Goal: Understand process/instructions: Learn how to perform a task or action

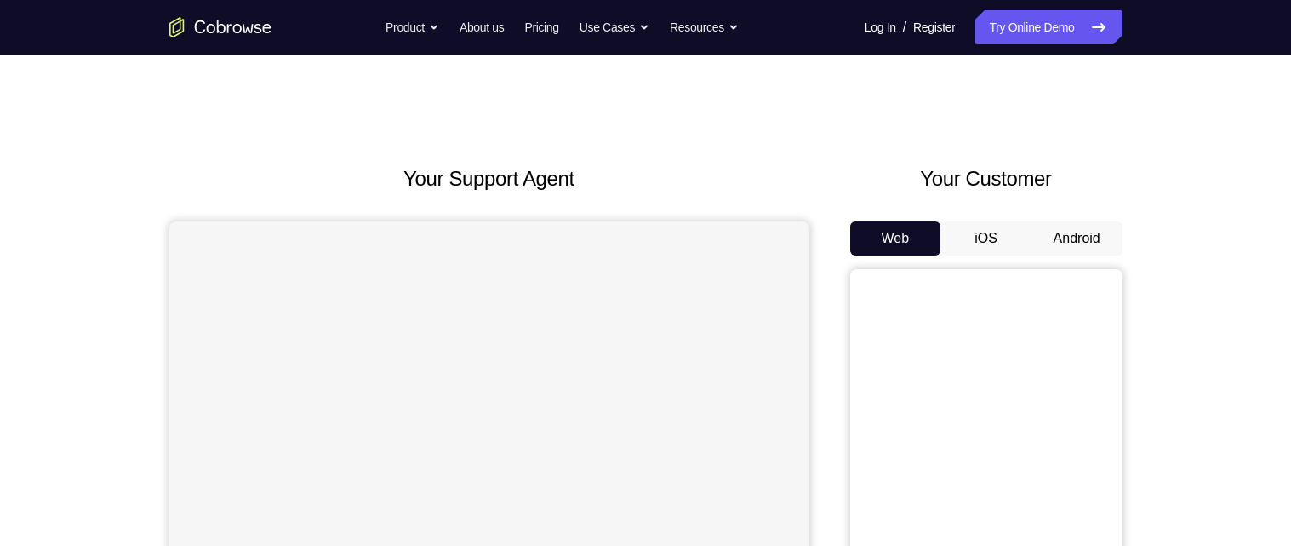
click at [1069, 231] on button "Android" at bounding box center [1077, 238] width 91 height 34
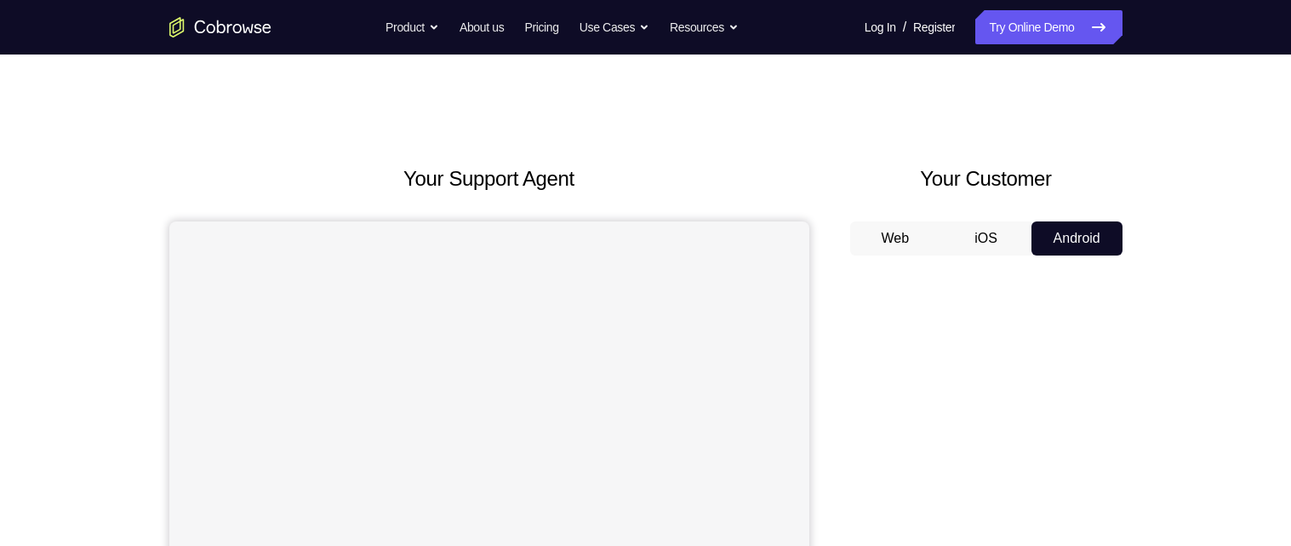
click at [984, 238] on button "iOS" at bounding box center [985, 238] width 91 height 34
click at [1096, 239] on button "Android" at bounding box center [1077, 238] width 91 height 34
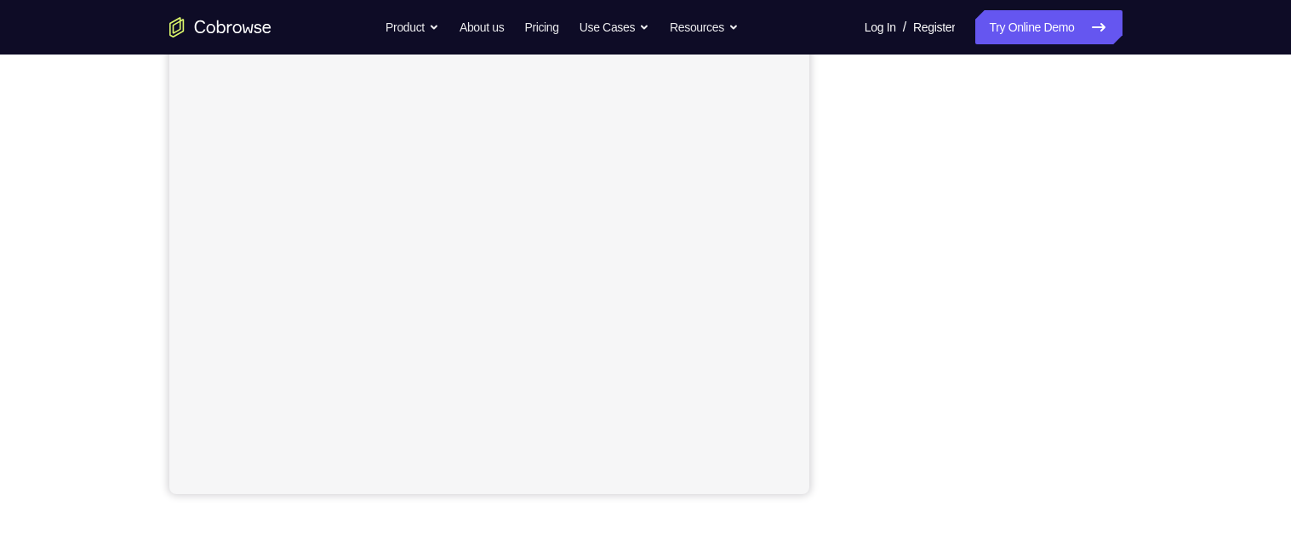
scroll to position [312, 0]
click at [1153, 359] on div "Your Support Agent Your Customer Web iOS Android Next Steps We’d be happy to gi…" at bounding box center [645, 303] width 1089 height 1123
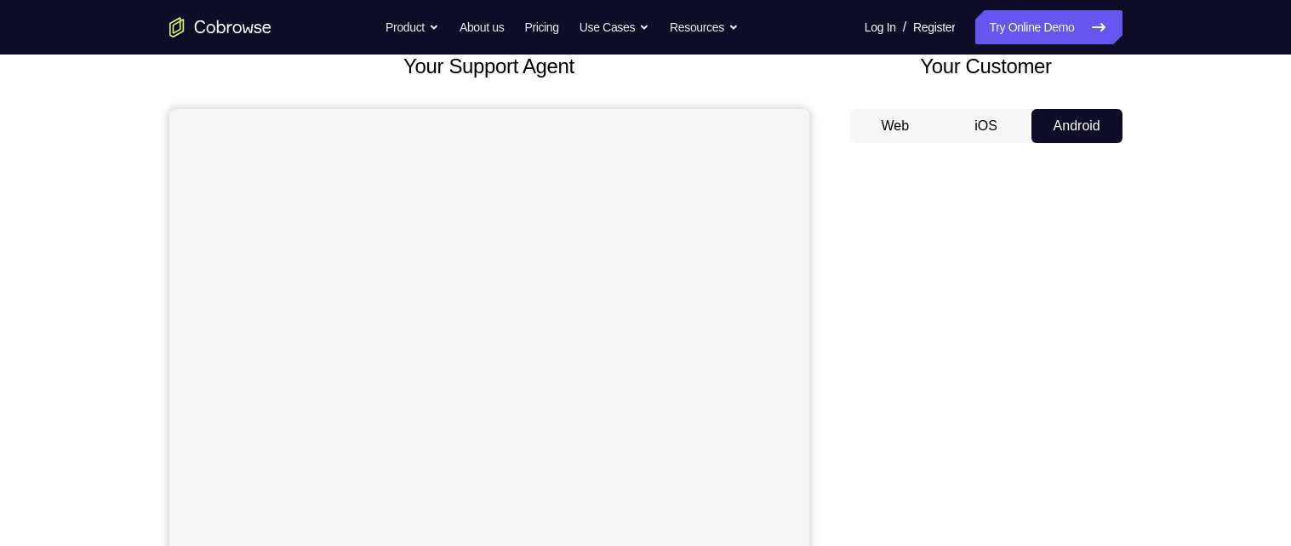
scroll to position [0, 0]
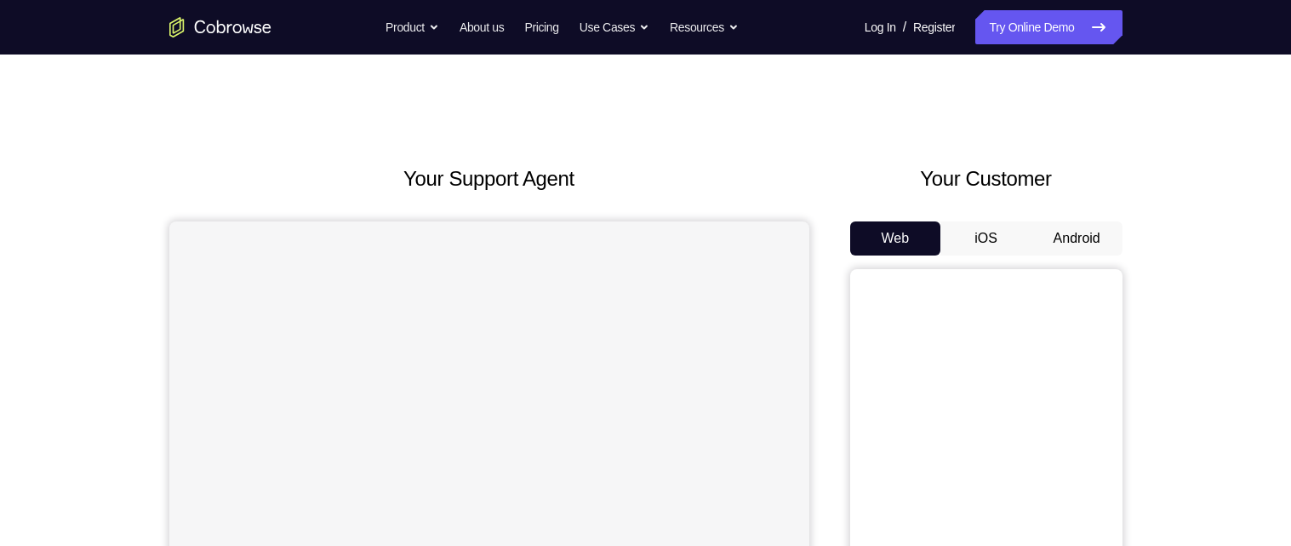
click at [980, 230] on button "iOS" at bounding box center [985, 238] width 91 height 34
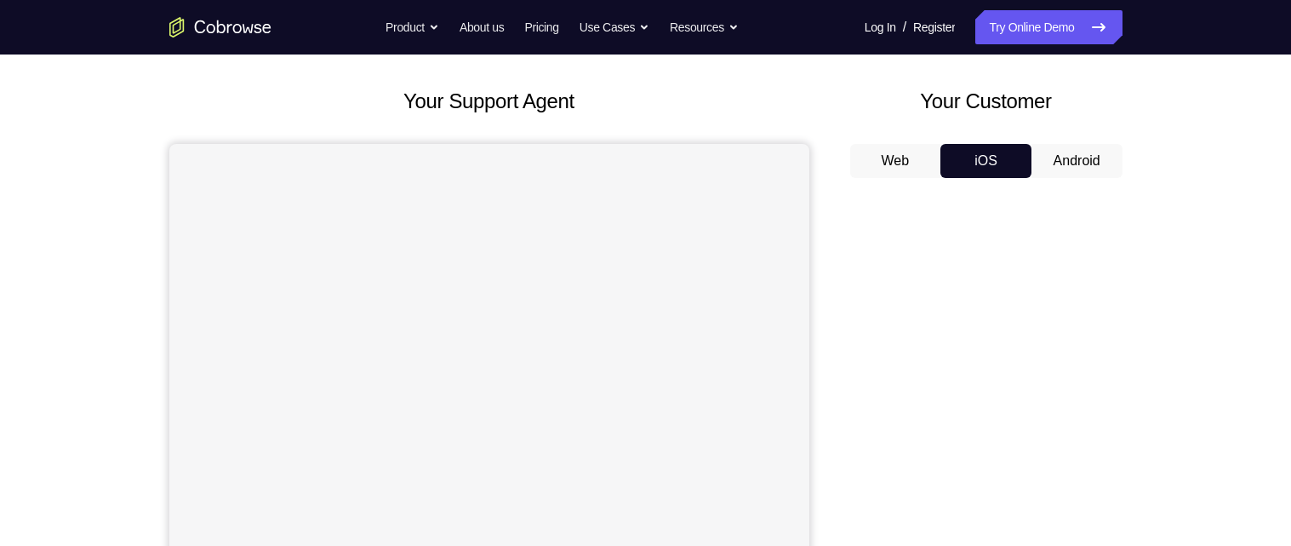
scroll to position [66, 0]
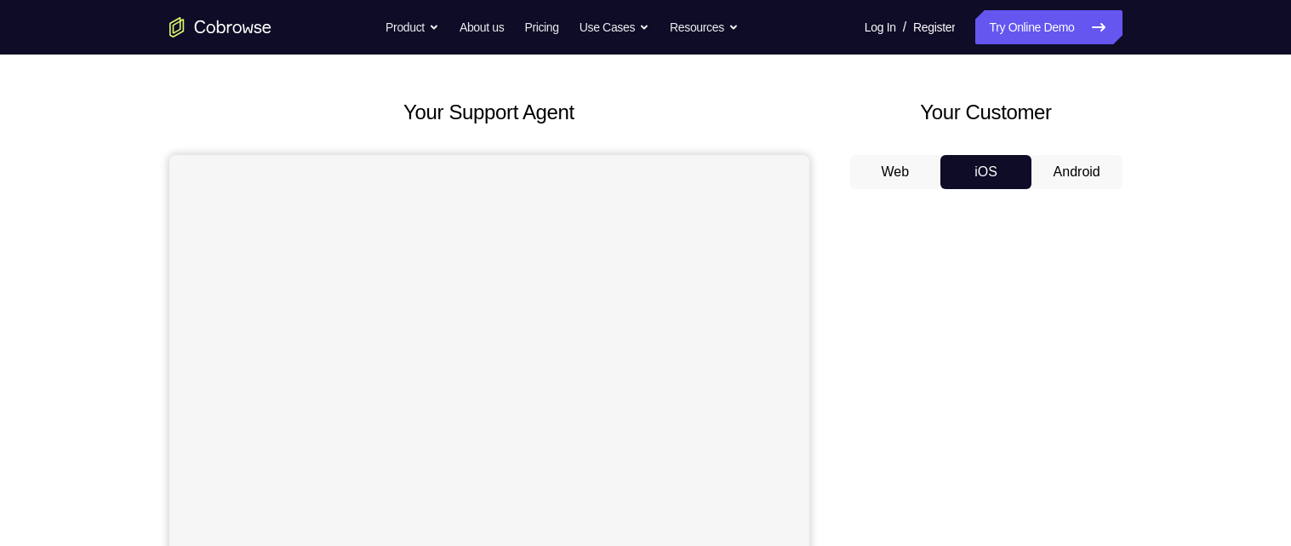
click at [1091, 161] on button "Android" at bounding box center [1077, 172] width 91 height 34
click at [984, 163] on button "iOS" at bounding box center [985, 172] width 91 height 34
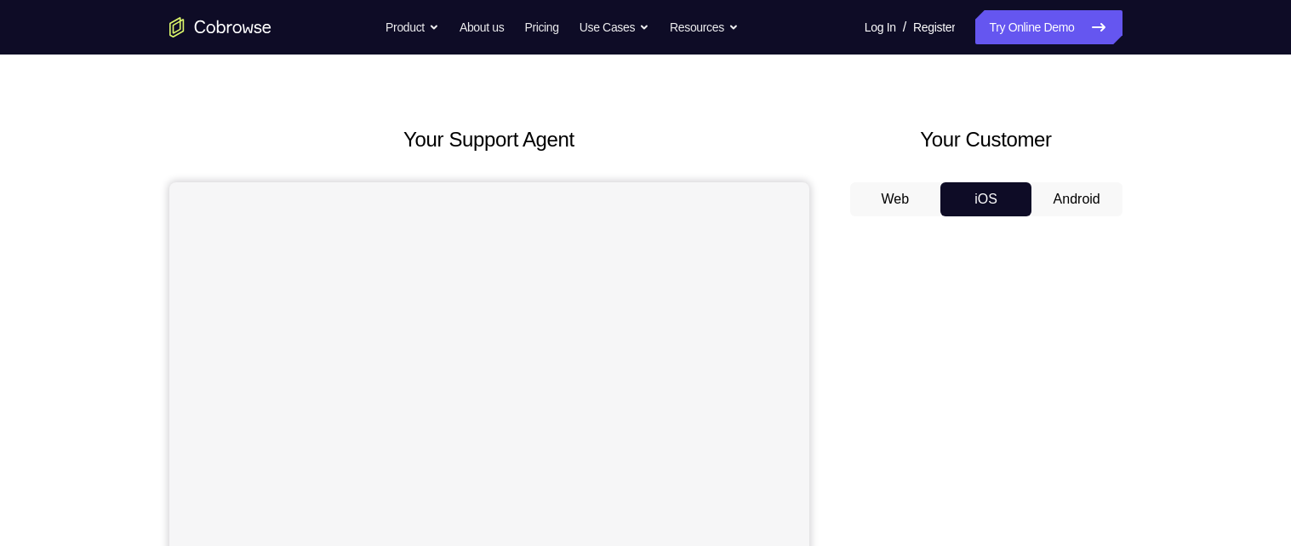
scroll to position [0, 0]
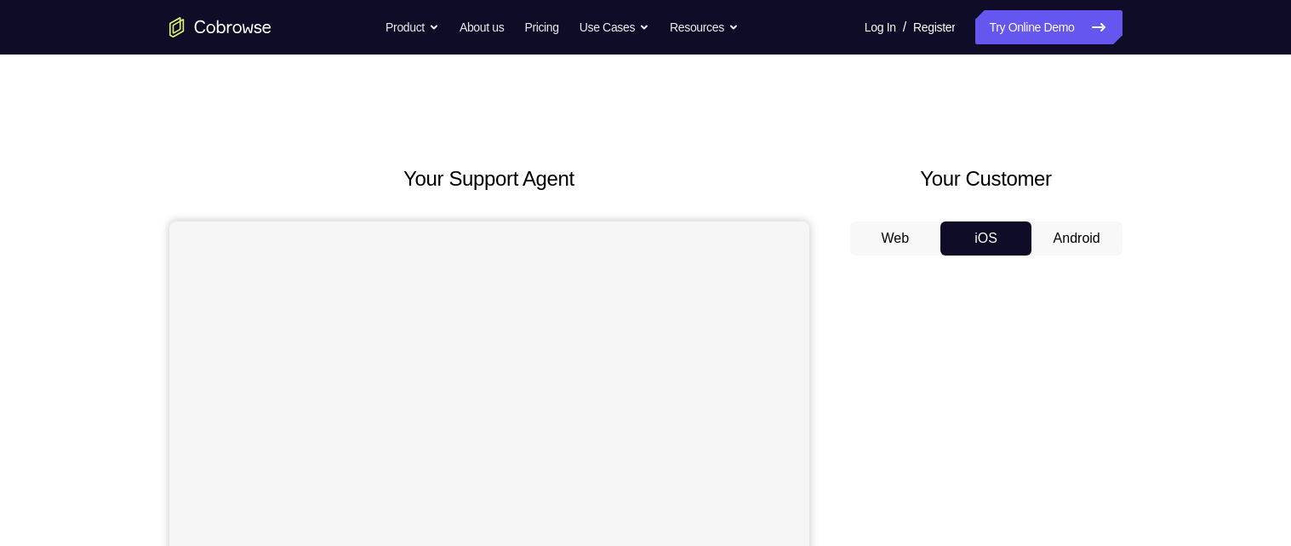
click at [1089, 237] on button "Android" at bounding box center [1077, 238] width 91 height 34
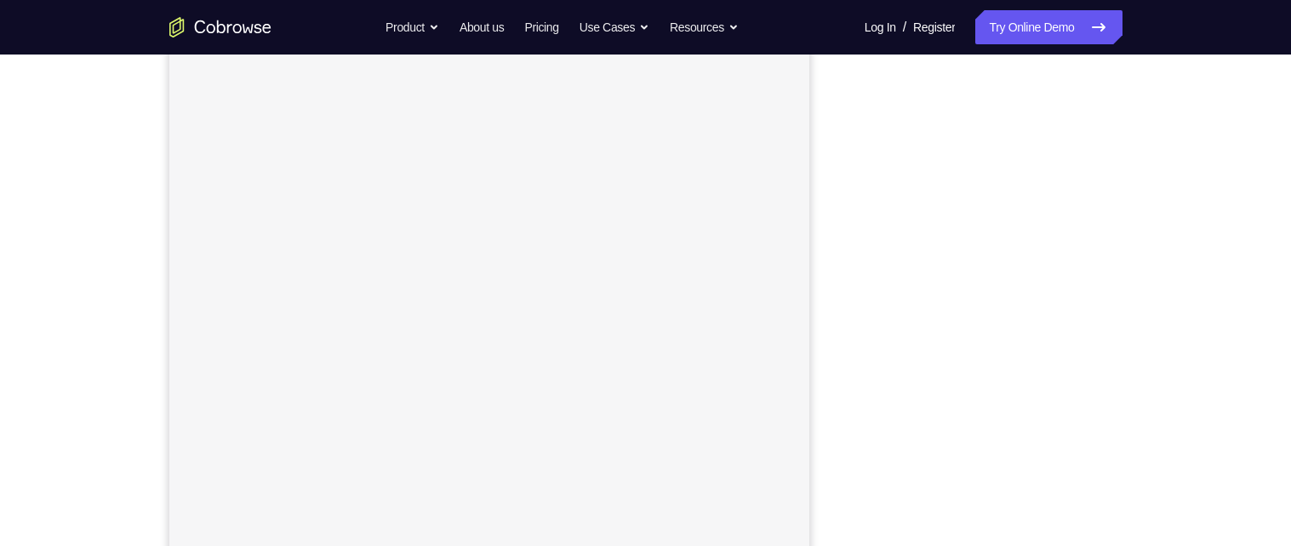
scroll to position [180, 0]
